Goal: Information Seeking & Learning: Learn about a topic

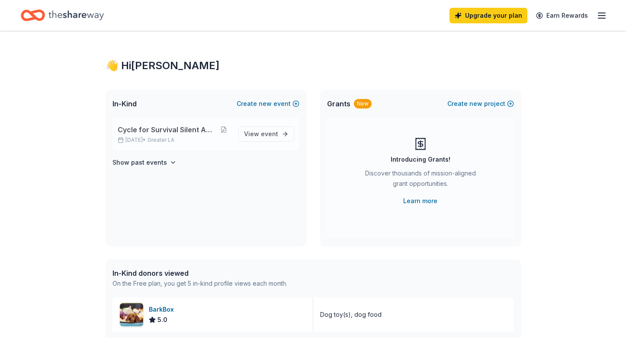
click at [185, 130] on span "Cycle for Survival Silent Auction" at bounding box center [167, 130] width 98 height 10
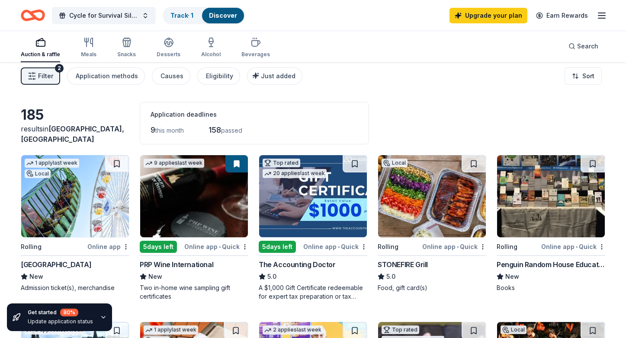
scroll to position [4, 0]
click at [89, 51] on div "Meals" at bounding box center [89, 54] width 16 height 7
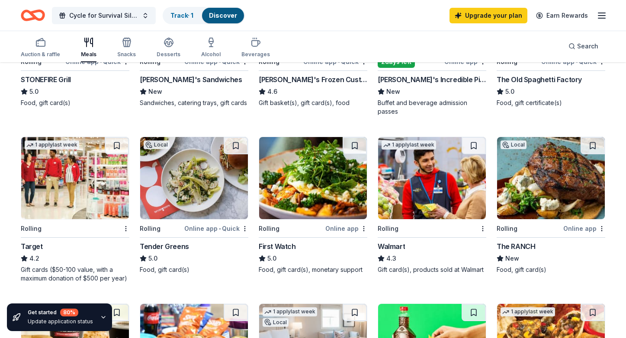
scroll to position [172, 0]
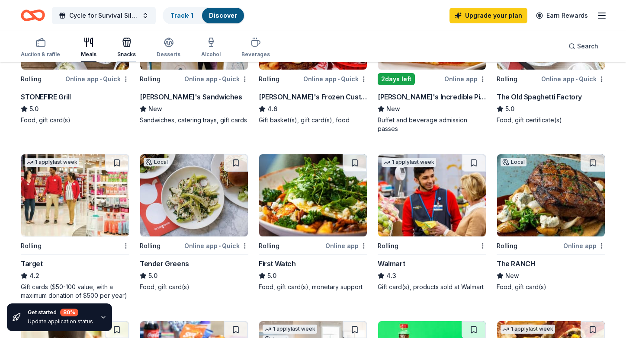
click at [126, 48] on div "Snacks" at bounding box center [126, 47] width 19 height 21
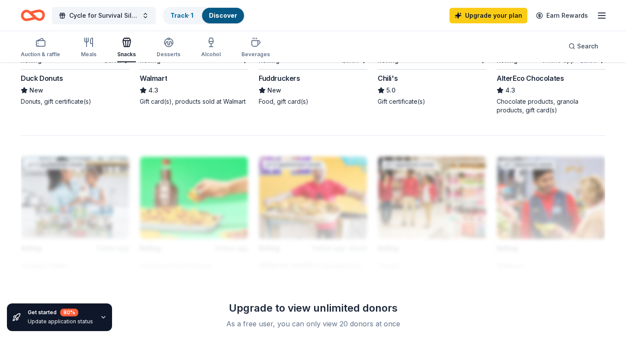
scroll to position [695, 0]
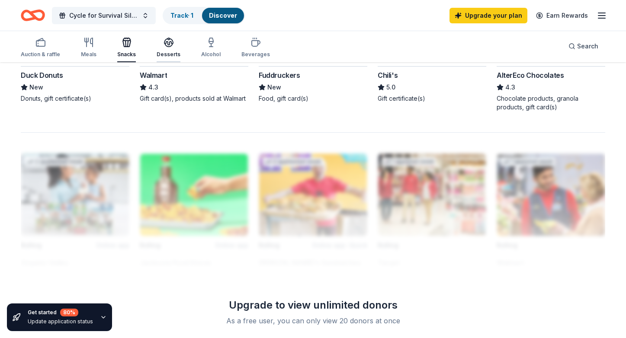
click at [170, 50] on div "Desserts" at bounding box center [169, 47] width 24 height 21
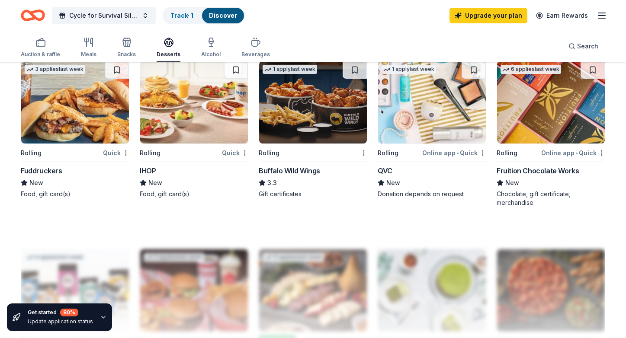
scroll to position [601, 0]
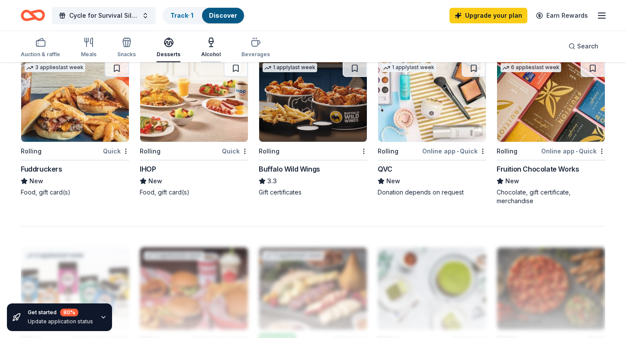
click at [217, 50] on div "Alcohol" at bounding box center [210, 47] width 19 height 21
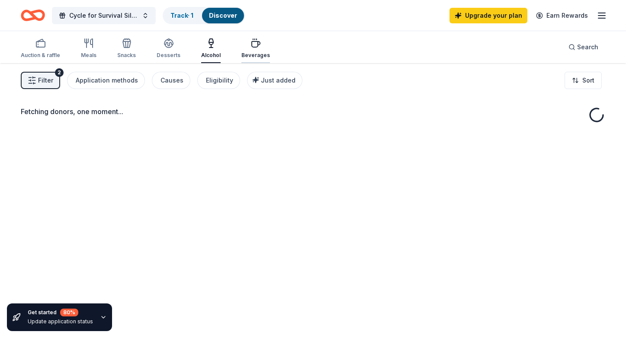
click at [247, 50] on div "Beverages" at bounding box center [255, 48] width 29 height 21
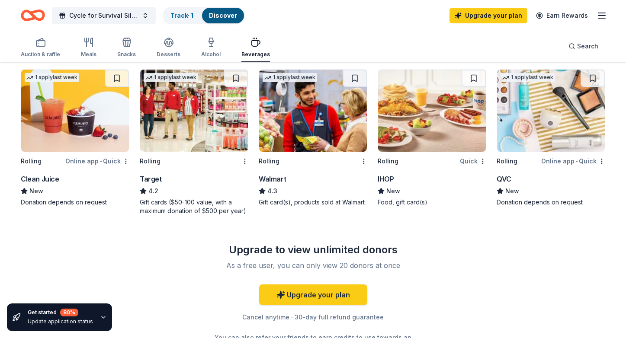
scroll to position [427, 0]
